Goal: Task Accomplishment & Management: Complete application form

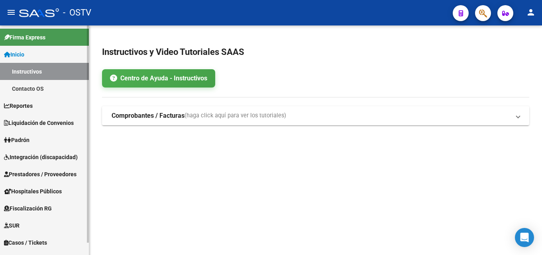
click at [53, 170] on span "Prestadores / Proveedores" at bounding box center [40, 174] width 73 height 9
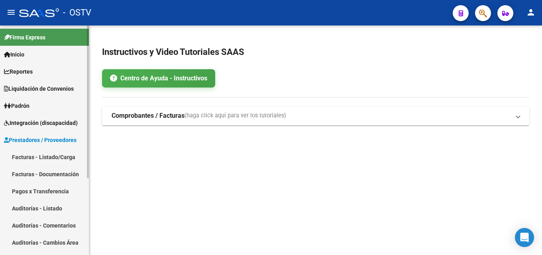
click at [55, 160] on link "Facturas - Listado/Carga" at bounding box center [44, 157] width 89 height 17
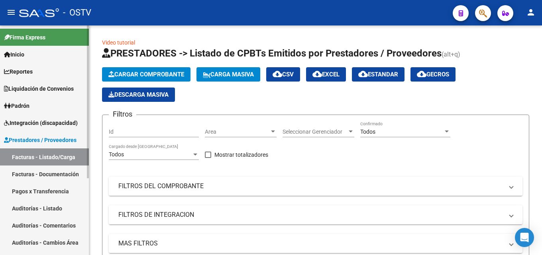
click at [58, 170] on link "Facturas - Documentación" at bounding box center [44, 174] width 89 height 17
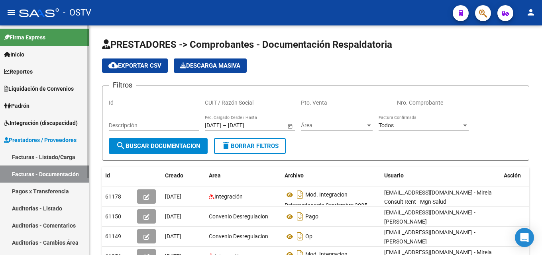
click at [59, 189] on link "Pagos x Transferencia" at bounding box center [44, 191] width 89 height 17
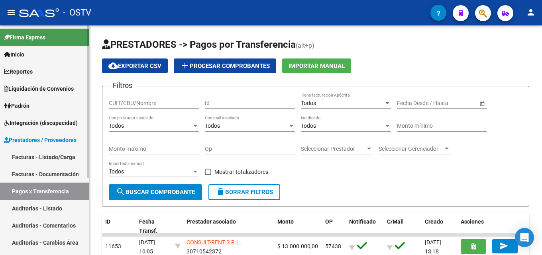
click at [62, 155] on link "Facturas - Listado/Carga" at bounding box center [44, 157] width 89 height 17
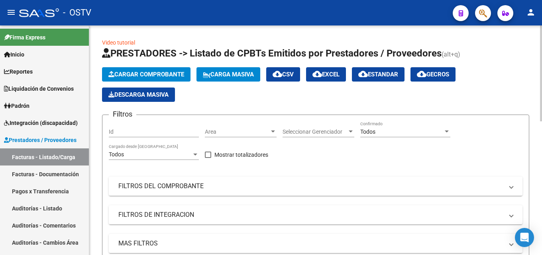
click at [153, 74] on span "Cargar Comprobante" at bounding box center [146, 74] width 76 height 7
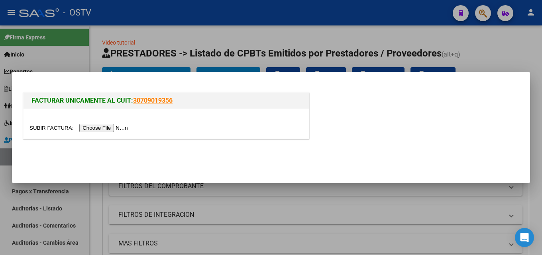
click at [126, 131] on input "file" at bounding box center [79, 128] width 101 height 8
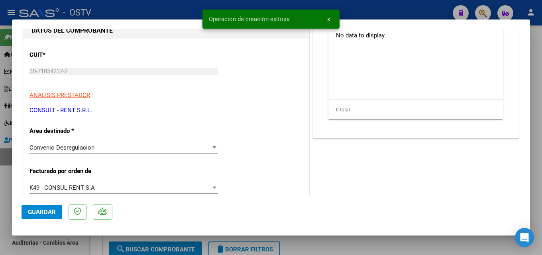
scroll to position [120, 0]
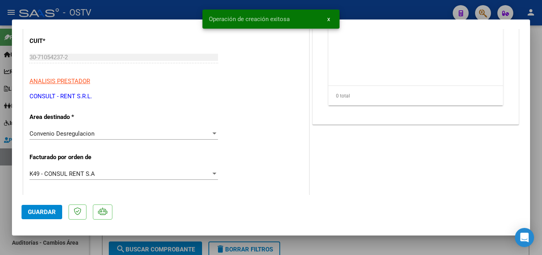
click at [122, 169] on div "K49 - CONSUL RENT S.A Seleccionar Gerenciador" at bounding box center [123, 174] width 188 height 12
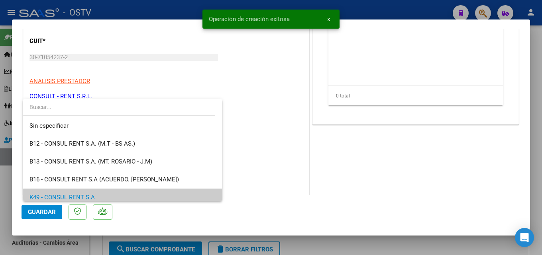
scroll to position [24, 0]
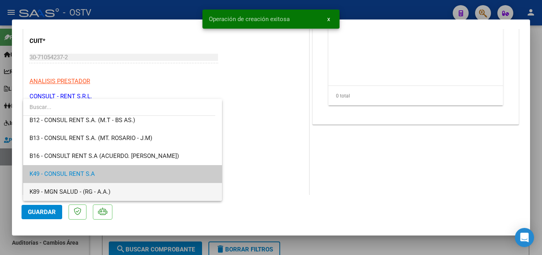
click at [125, 190] on span "K89 - MGN SALUD - (RG - A.A.)" at bounding box center [122, 192] width 186 height 18
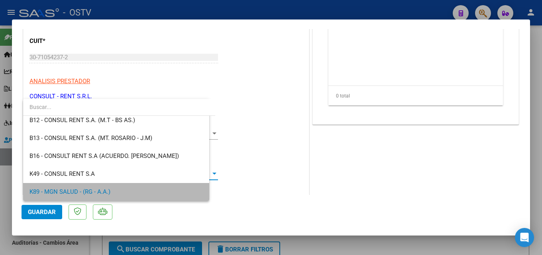
scroll to position [22, 0]
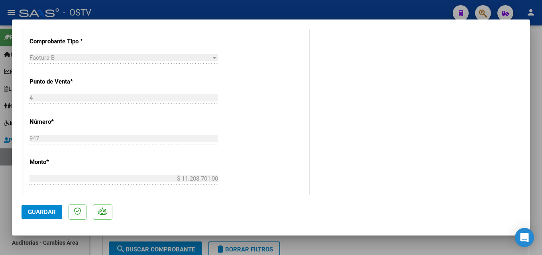
scroll to position [279, 0]
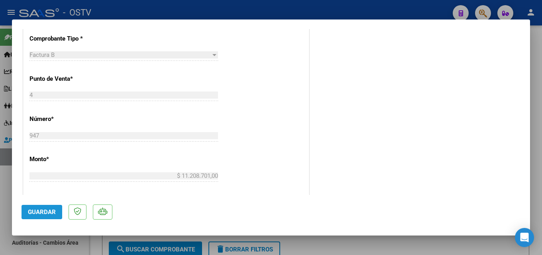
click at [59, 211] on button "Guardar" at bounding box center [42, 212] width 41 height 14
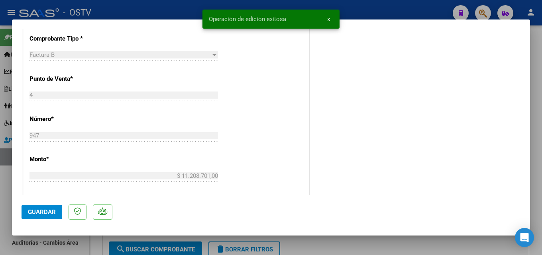
click at [360, 15] on div at bounding box center [271, 127] width 542 height 255
type input "$ 0,00"
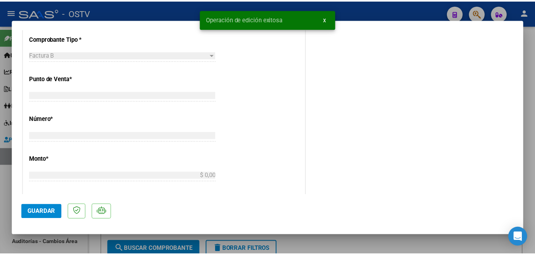
scroll to position [0, 0]
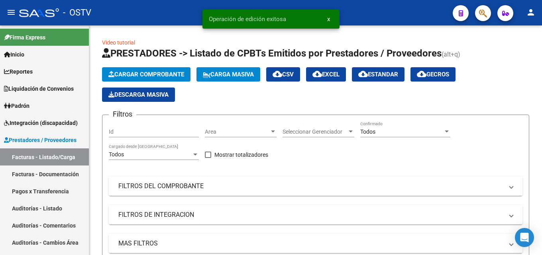
click at [327, 18] on span "x" at bounding box center [328, 19] width 3 height 7
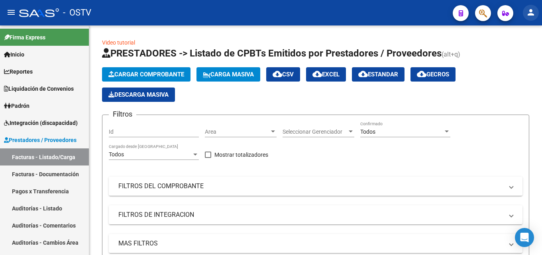
click at [531, 8] on mat-icon "person" at bounding box center [531, 13] width 10 height 10
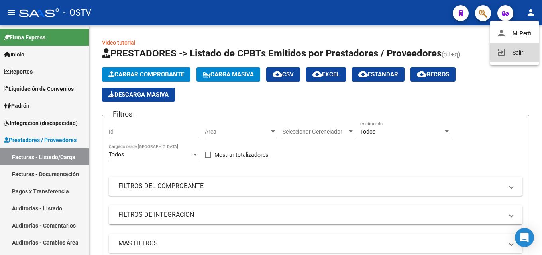
click at [508, 55] on button "exit_to_app Salir" at bounding box center [514, 52] width 49 height 19
